Goal: Check status: Check status

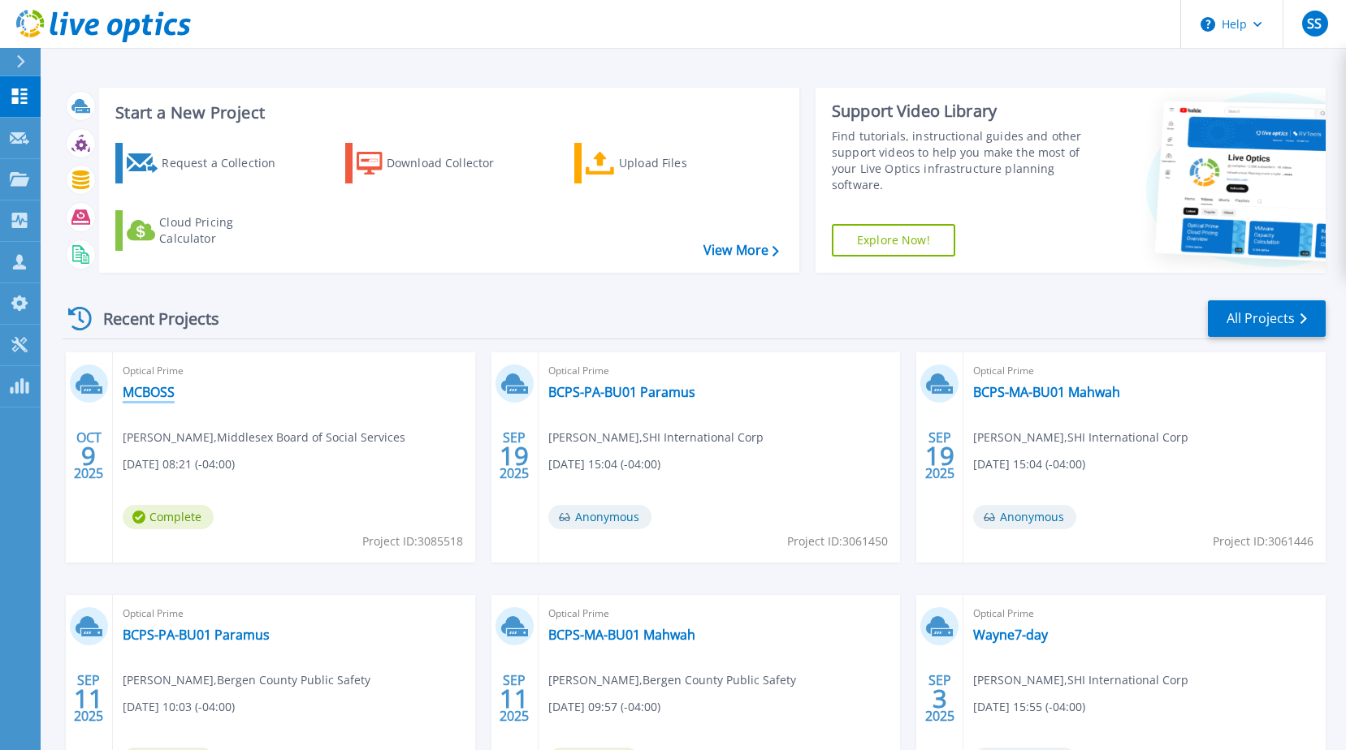
click at [159, 395] on link "MCBOSS" at bounding box center [149, 392] width 52 height 16
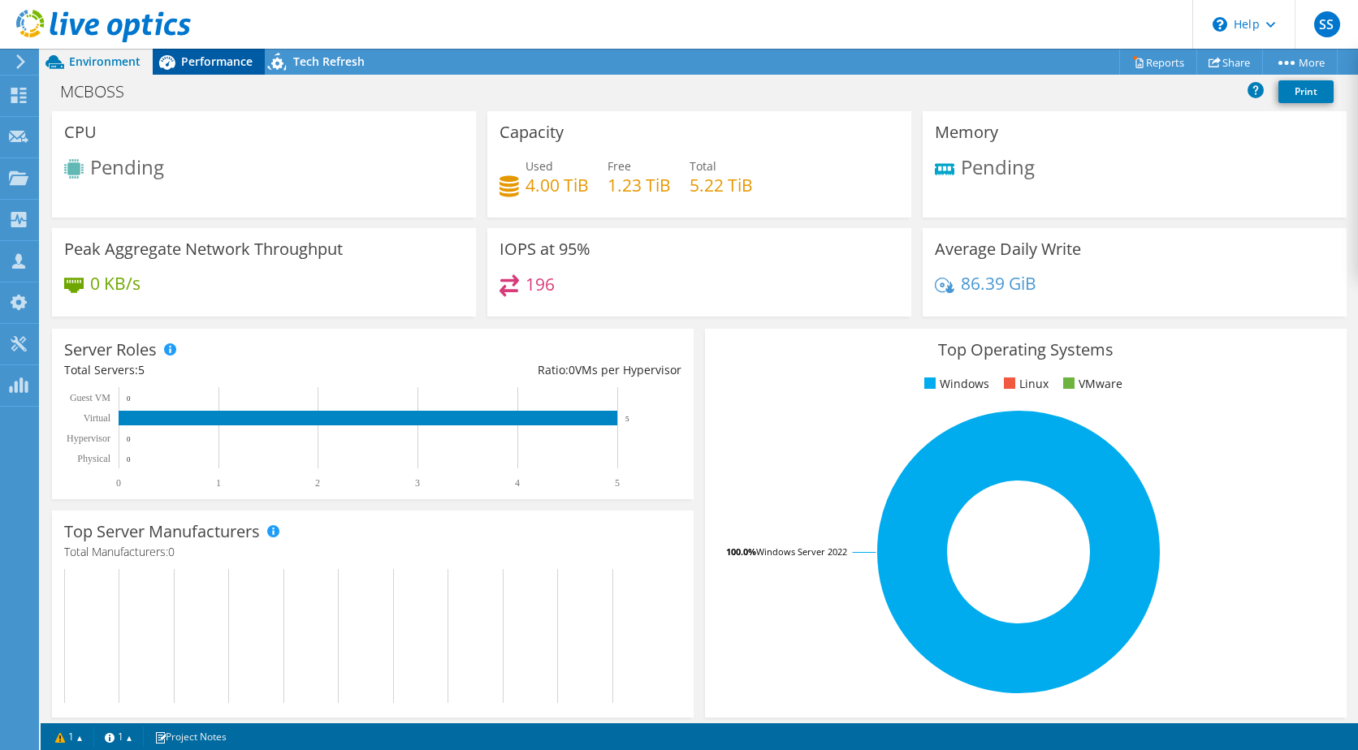
click at [214, 71] on div "Performance" at bounding box center [209, 62] width 112 height 26
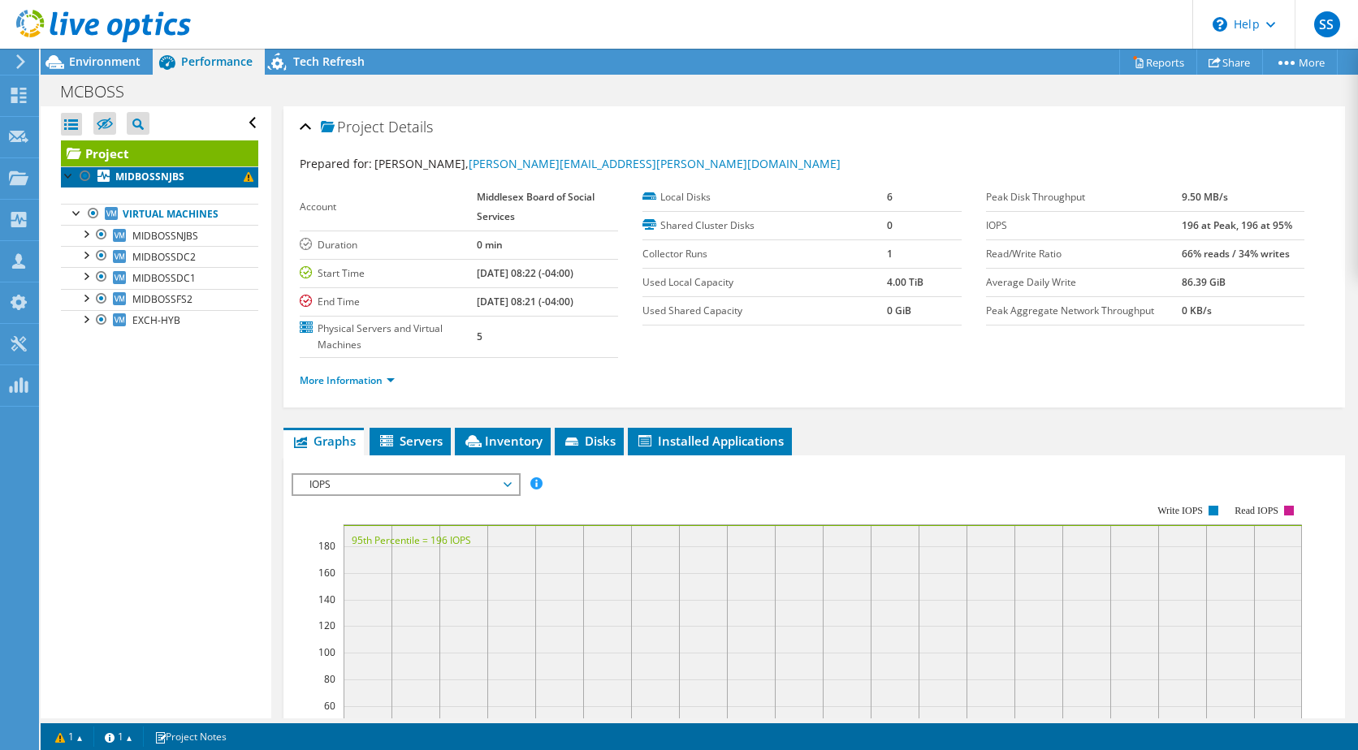
click at [159, 169] on link "MIDBOSSNJBS" at bounding box center [159, 177] width 197 height 21
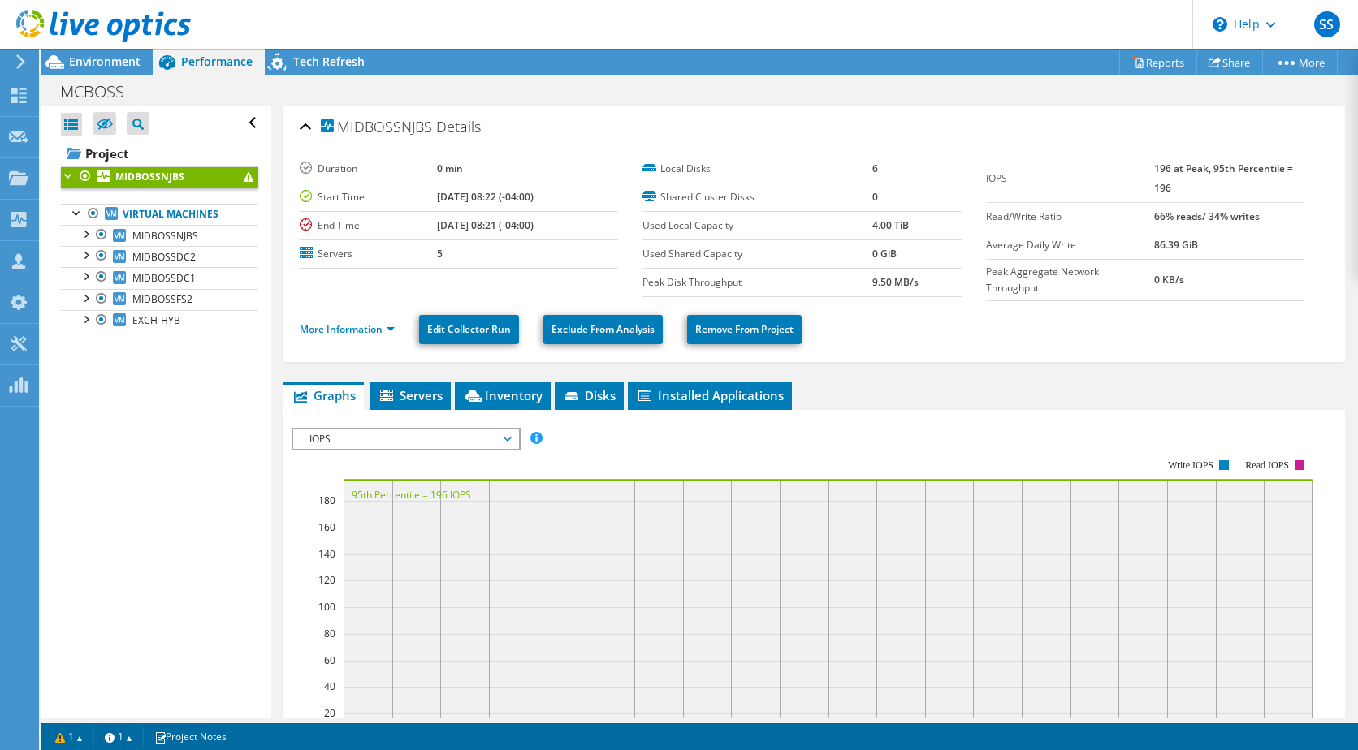
click at [70, 175] on div at bounding box center [69, 175] width 16 height 16
